Goal: Obtain resource: Obtain resource

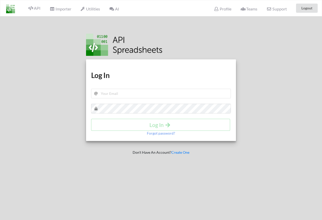
click at [64, 88] on div at bounding box center [37, 126] width 82 height 220
click at [11, 7] on img at bounding box center [10, 8] width 9 height 9
click at [41, 7] on div "API" at bounding box center [32, 8] width 23 height 10
click at [35, 9] on span "API" at bounding box center [34, 9] width 12 height 6
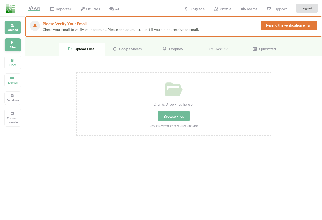
click at [12, 44] on div "Files" at bounding box center [12, 44] width 17 height 13
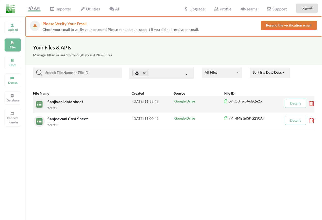
click at [103, 105] on div "'Sheet1'" at bounding box center [89, 107] width 85 height 5
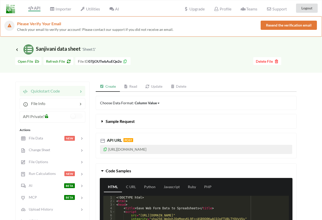
click at [131, 89] on link "Read" at bounding box center [131, 86] width 22 height 10
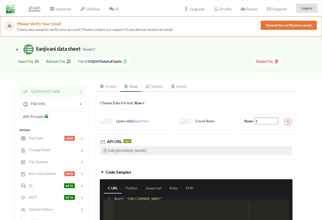
click at [105, 151] on icon at bounding box center [105, 150] width 4 height 4
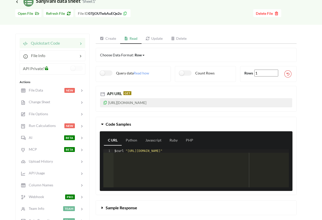
scroll to position [51, 0]
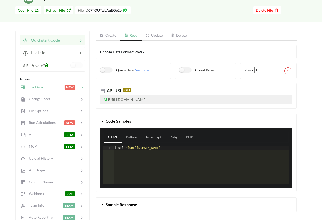
click at [37, 86] on span "File Data" at bounding box center [34, 87] width 18 height 4
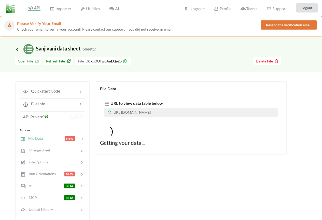
scroll to position [0, 0]
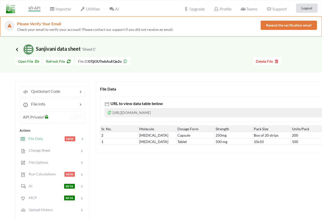
click at [18, 51] on icon at bounding box center [17, 49] width 5 height 4
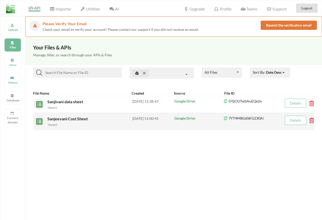
click at [86, 120] on span "Sanjeevani Cost Sheet" at bounding box center [67, 118] width 41 height 5
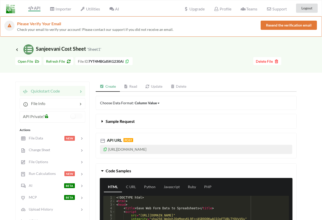
click at [135, 86] on link "Read" at bounding box center [131, 86] width 22 height 10
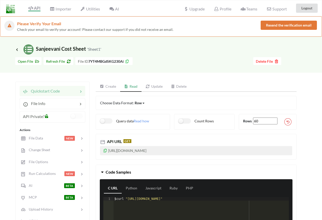
click at [105, 151] on icon at bounding box center [105, 150] width 4 height 4
